Goal: Ask a question

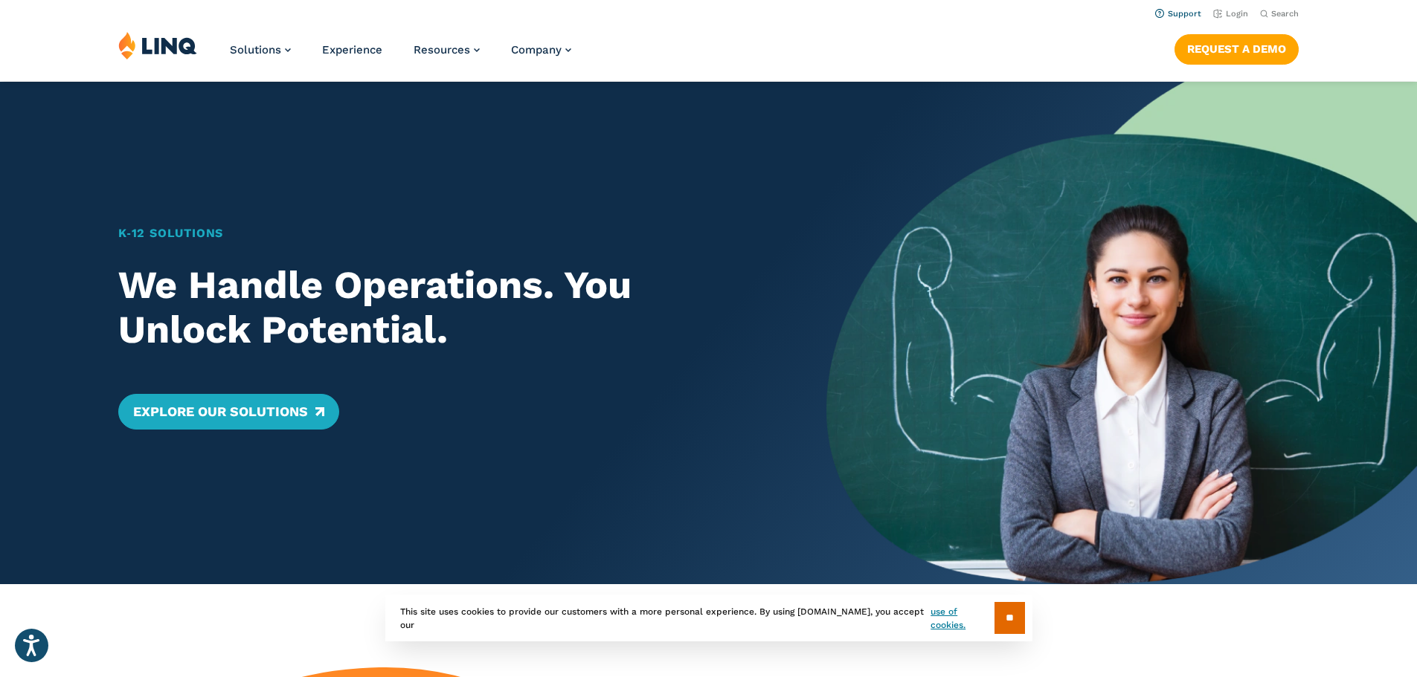
click at [1171, 13] on link "Support" at bounding box center [1178, 14] width 46 height 10
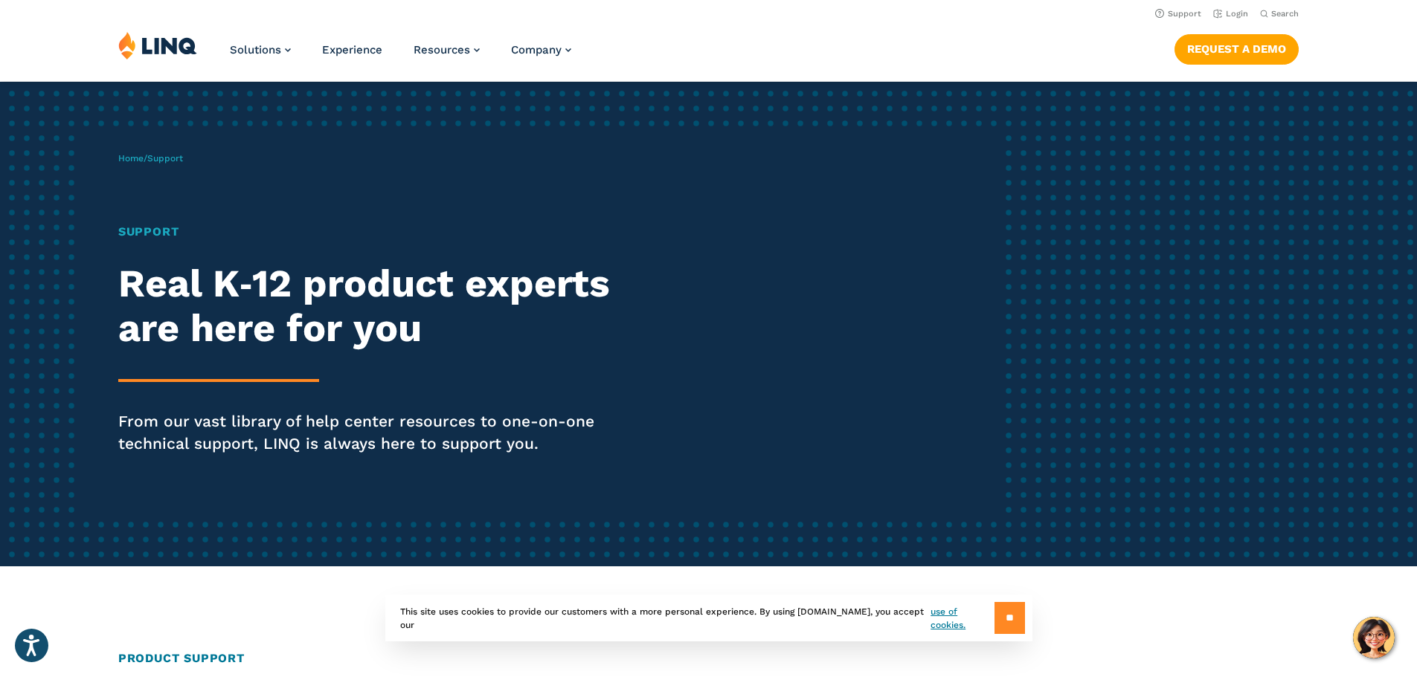
click at [998, 612] on input "**" at bounding box center [1009, 618] width 30 height 32
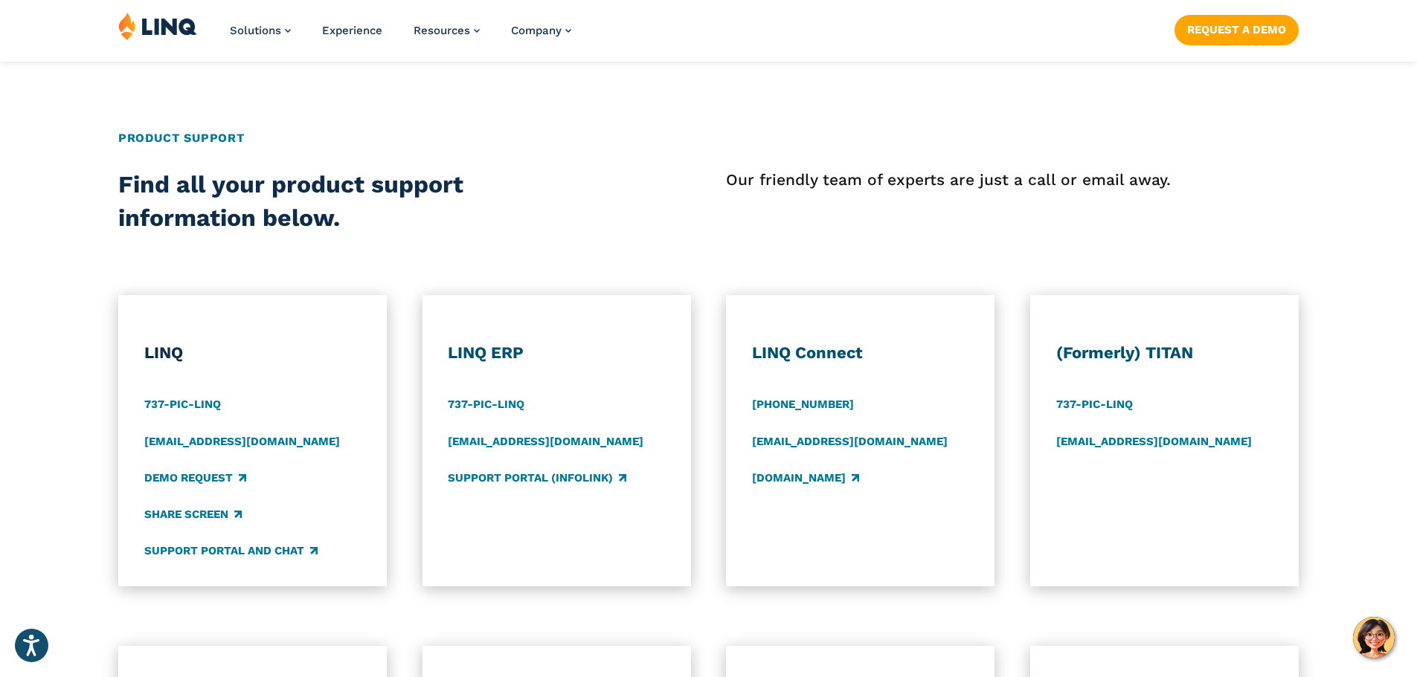
scroll to position [669, 0]
